Goal: Task Accomplishment & Management: Use online tool/utility

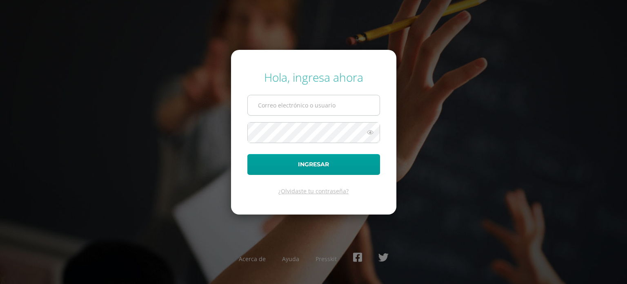
drag, startPoint x: 0, startPoint y: 0, endPoint x: 290, endPoint y: 105, distance: 308.1
click at [290, 105] on input "text" at bounding box center [314, 105] width 132 height 20
type input "[EMAIL_ADDRESS][DOMAIN_NAME]"
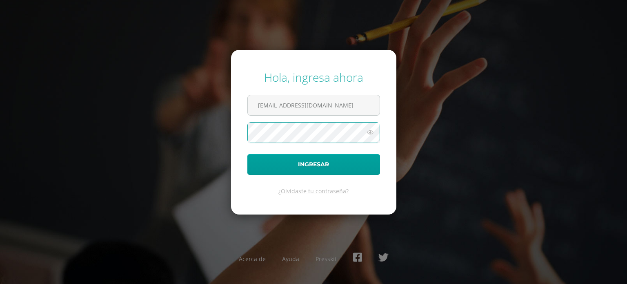
click at [247, 154] on button "Ingresar" at bounding box center [313, 164] width 133 height 21
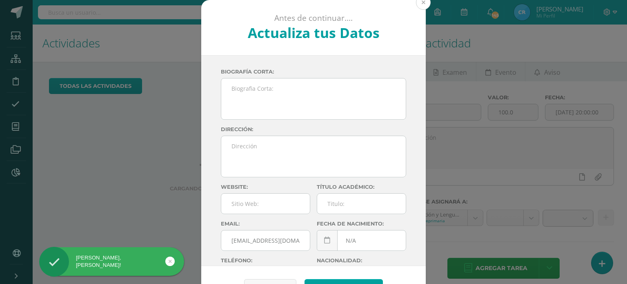
click at [420, 5] on button at bounding box center [423, 2] width 15 height 15
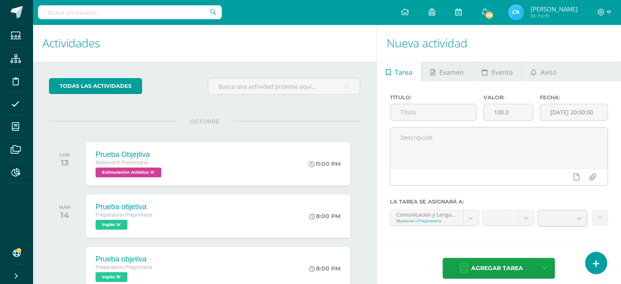
click at [515, 194] on div at bounding box center [498, 195] width 218 height 7
